Goal: Task Accomplishment & Management: Complete application form

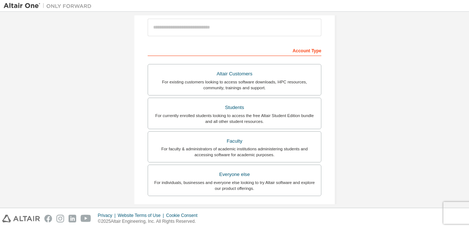
scroll to position [89, 0]
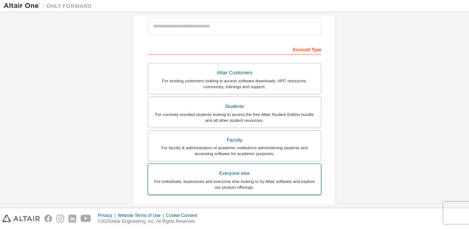
click at [236, 172] on div "Everyone else" at bounding box center [234, 173] width 164 height 10
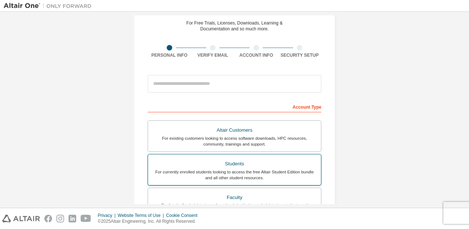
scroll to position [0, 0]
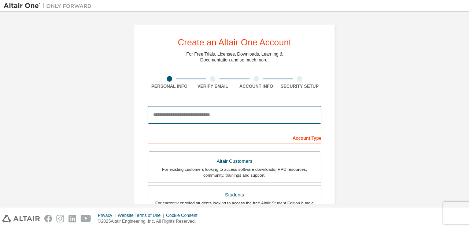
click at [243, 114] on input "email" at bounding box center [235, 115] width 174 height 18
type input "**********"
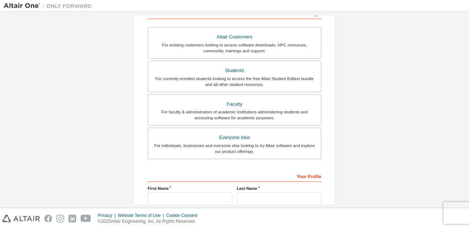
scroll to position [125, 0]
click at [260, 137] on div "Everyone else" at bounding box center [234, 137] width 164 height 10
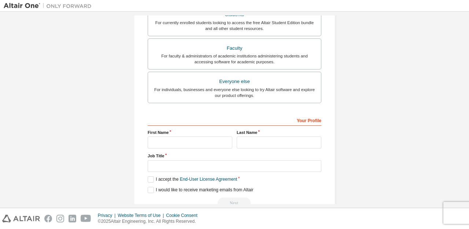
scroll to position [182, 0]
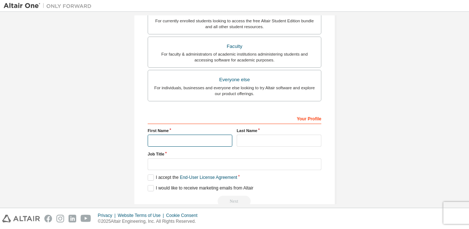
click at [224, 135] on input "text" at bounding box center [190, 141] width 85 height 12
type input "*******"
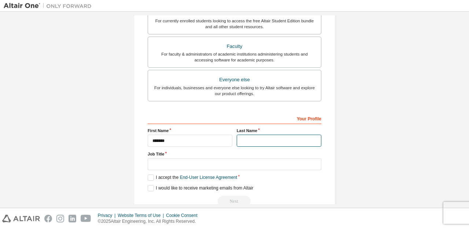
click at [250, 139] on input "text" at bounding box center [278, 141] width 85 height 12
type input "*******"
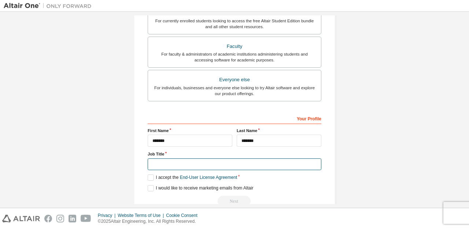
click at [279, 162] on input "text" at bounding box center [235, 165] width 174 height 12
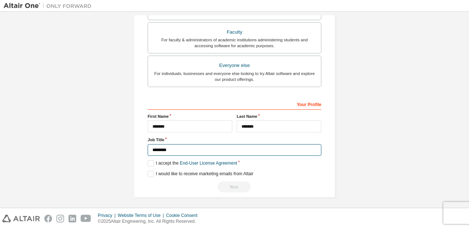
scroll to position [197, 0]
type input "********"
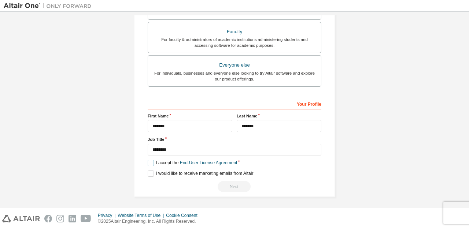
click at [149, 160] on label "I accept the End-User License Agreement" at bounding box center [192, 163] width 89 height 6
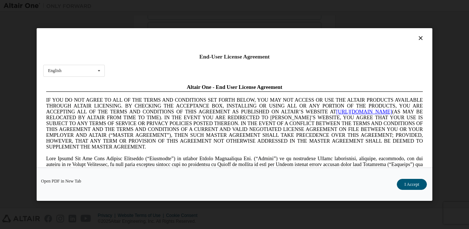
scroll to position [0, 0]
click at [405, 188] on button "I Accept" at bounding box center [411, 184] width 30 height 11
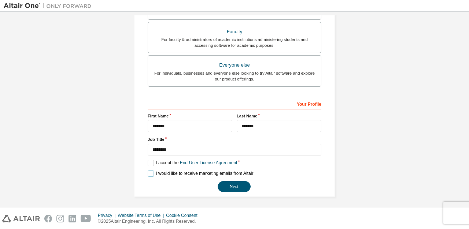
click at [148, 172] on label "I would like to receive marketing emails from Altair" at bounding box center [200, 174] width 105 height 6
click at [230, 183] on button "Next" at bounding box center [233, 186] width 33 height 11
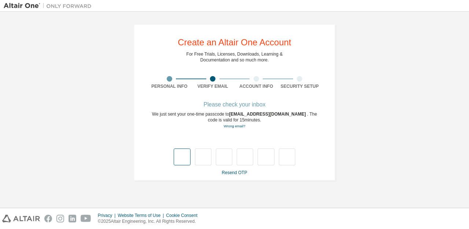
type input "*"
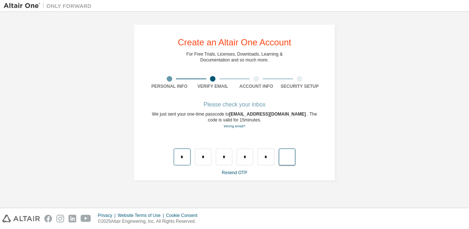
type input "*"
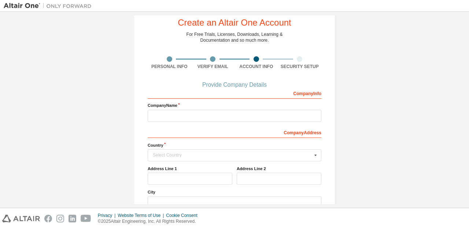
scroll to position [18, 0]
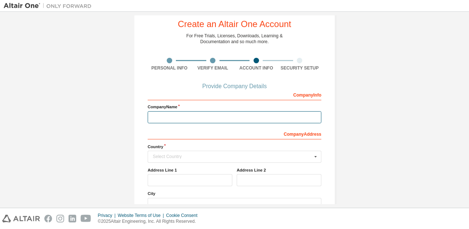
click at [228, 120] on input "text" at bounding box center [235, 117] width 174 height 12
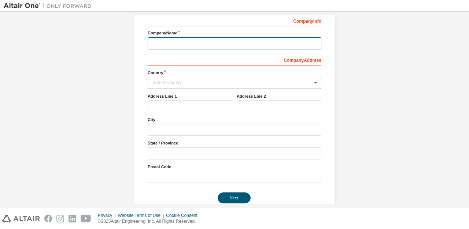
scroll to position [103, 0]
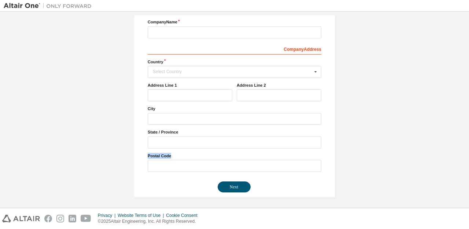
drag, startPoint x: 146, startPoint y: 153, endPoint x: 170, endPoint y: 154, distance: 24.2
click at [170, 154] on label "Postal Code" at bounding box center [235, 156] width 174 height 6
copy label "Postal Code"
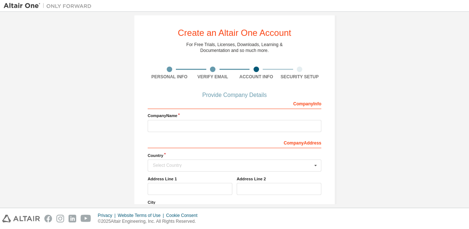
scroll to position [0, 0]
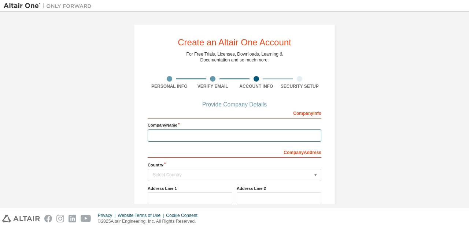
click at [171, 141] on input "text" at bounding box center [235, 136] width 174 height 12
type input "*"
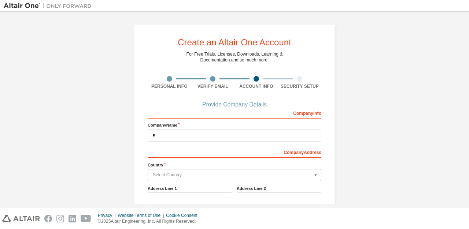
click at [187, 177] on input "text" at bounding box center [234, 175] width 173 height 11
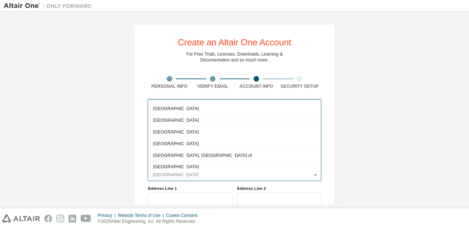
scroll to position [2399, 0]
click at [185, 161] on div "[GEOGRAPHIC_DATA]" at bounding box center [234, 167] width 173 height 12
type input "***"
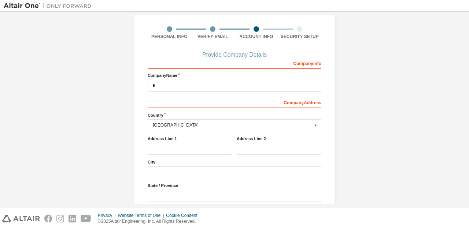
scroll to position [50, 0]
click at [197, 147] on input "text" at bounding box center [190, 148] width 85 height 12
type input "*"
click at [271, 146] on input "text" at bounding box center [278, 148] width 85 height 12
type input "*"
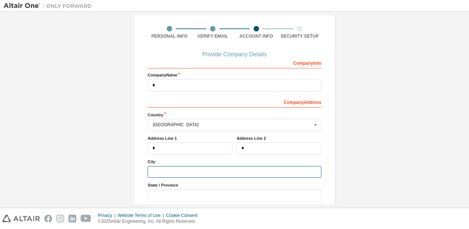
click at [198, 172] on input "text" at bounding box center [235, 172] width 174 height 12
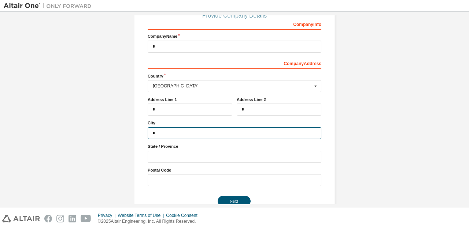
scroll to position [96, 0]
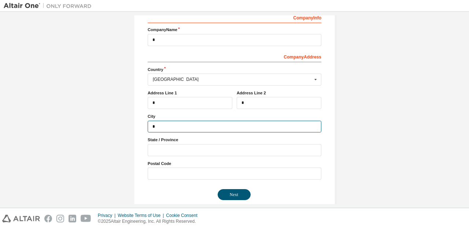
type input "*"
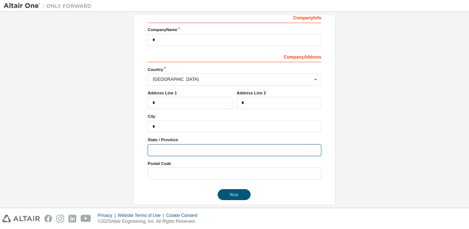
click at [194, 147] on input "text" at bounding box center [235, 150] width 174 height 12
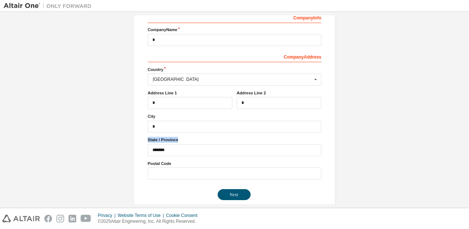
drag, startPoint x: 146, startPoint y: 138, endPoint x: 178, endPoint y: 137, distance: 31.5
click at [178, 137] on label "State / Province" at bounding box center [235, 140] width 174 height 6
copy label "State / Province"
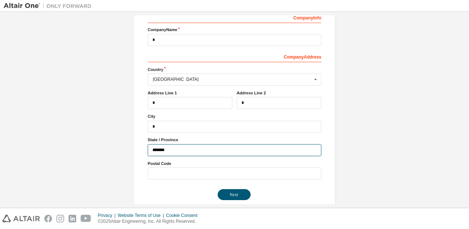
click at [161, 149] on input "*******" at bounding box center [235, 150] width 174 height 12
click at [187, 148] on input "********" at bounding box center [235, 150] width 174 height 12
type input "********"
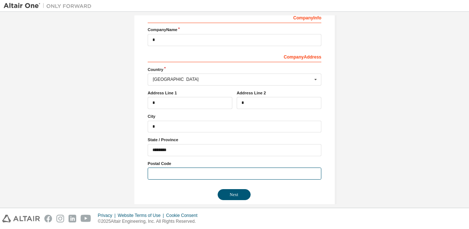
click at [174, 174] on input "text" at bounding box center [235, 174] width 174 height 12
type input "*****"
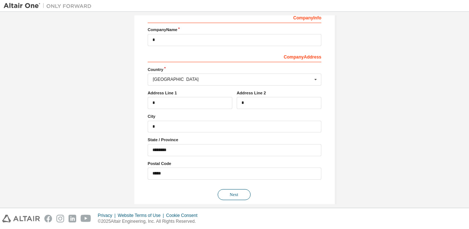
click at [237, 196] on button "Next" at bounding box center [233, 194] width 33 height 11
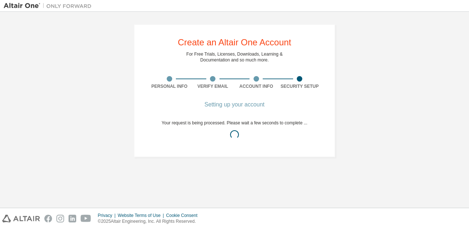
scroll to position [0, 0]
